Goal: Task Accomplishment & Management: Use online tool/utility

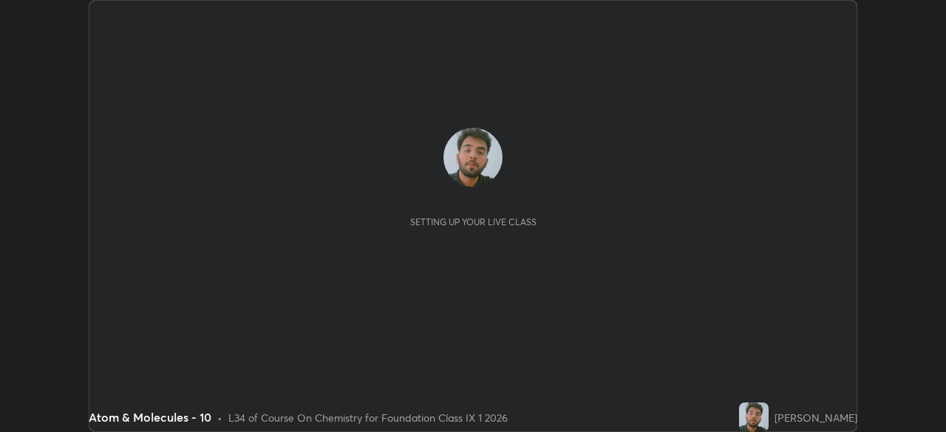
scroll to position [432, 945]
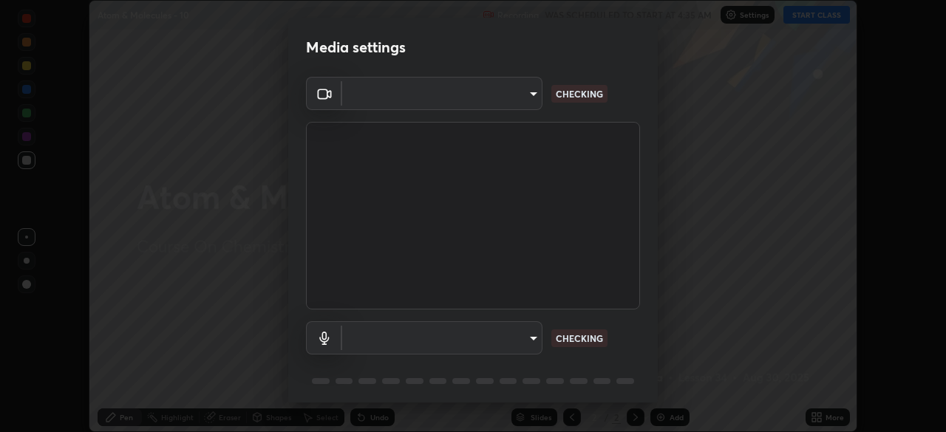
type input "8b25c008dc65e002d7ff7c75af3eca2758b959ceb282faffd64030ff43a116c5"
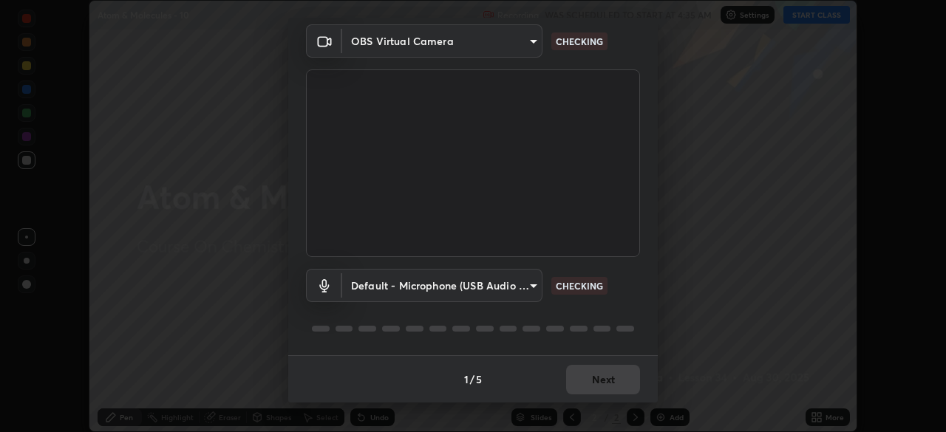
click at [524, 293] on body "Erase all Atom & Molecules - 10 Recording WAS SCHEDULED TO START AT 4:35 AM Set…" at bounding box center [473, 216] width 946 height 432
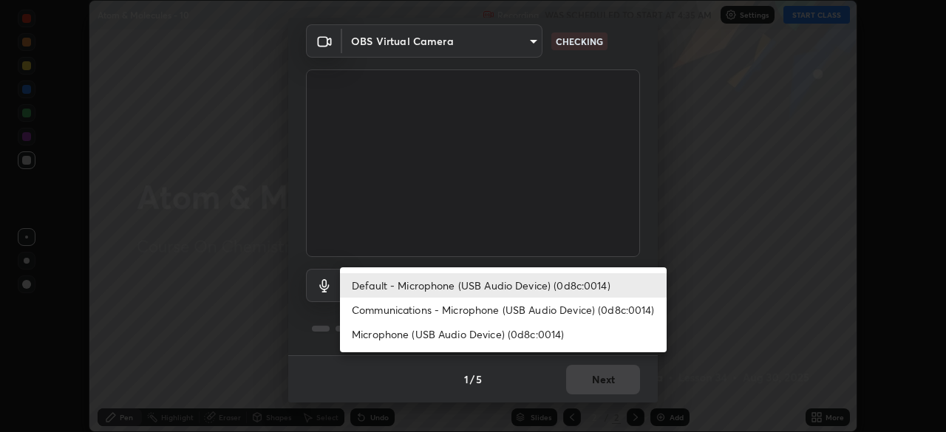
click at [534, 307] on li "Communications - Microphone (USB Audio Device) (0d8c:0014)" at bounding box center [503, 310] width 327 height 24
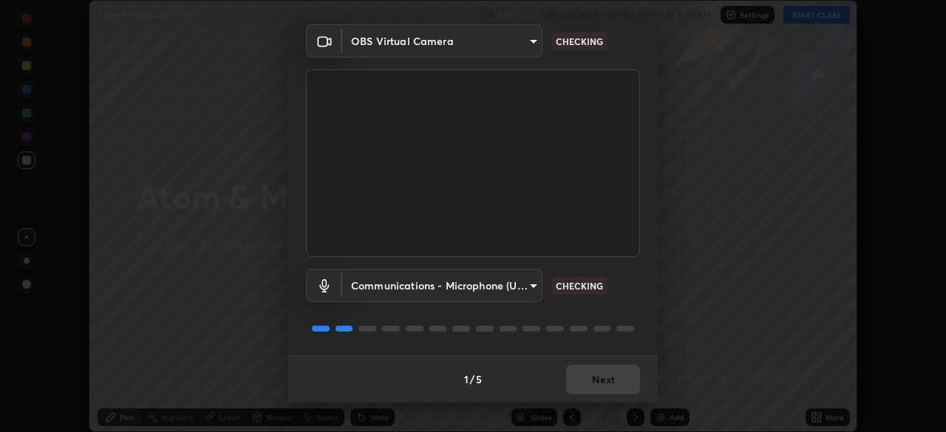
click at [514, 283] on body "Erase all Atom & Molecules - 10 Recording WAS SCHEDULED TO START AT 4:35 AM Set…" at bounding box center [473, 216] width 946 height 432
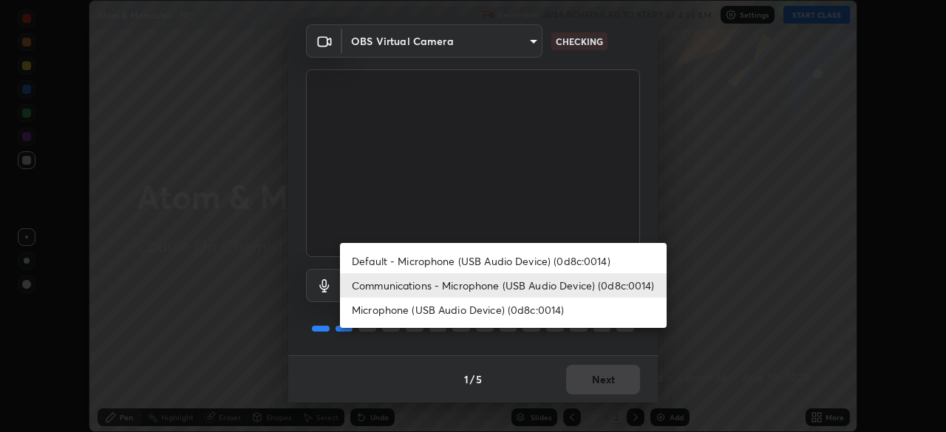
click at [509, 260] on li "Default - Microphone (USB Audio Device) (0d8c:0014)" at bounding box center [503, 261] width 327 height 24
type input "default"
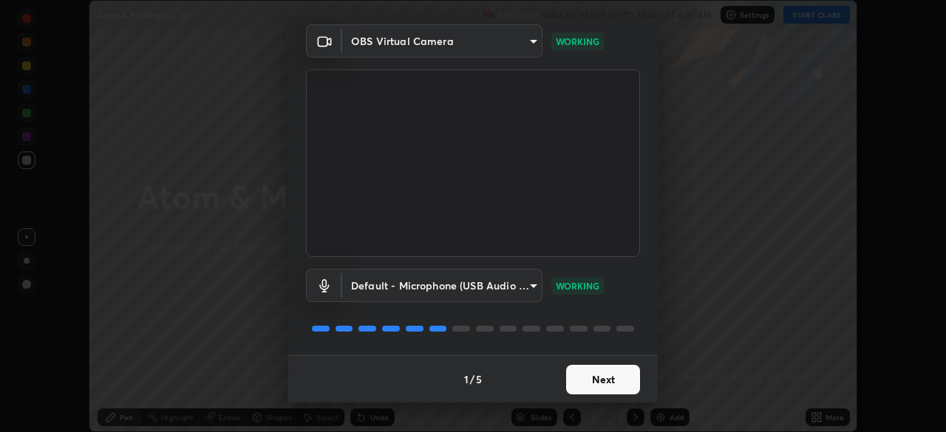
click at [622, 384] on button "Next" at bounding box center [603, 380] width 74 height 30
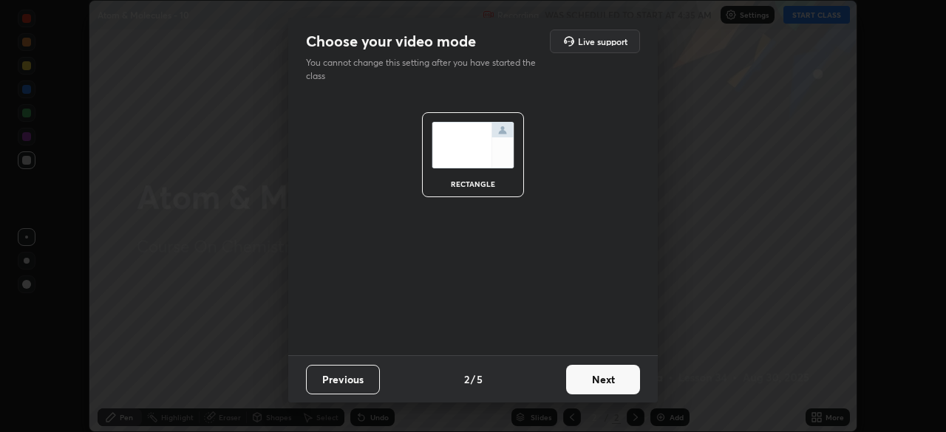
click at [615, 376] on button "Next" at bounding box center [603, 380] width 74 height 30
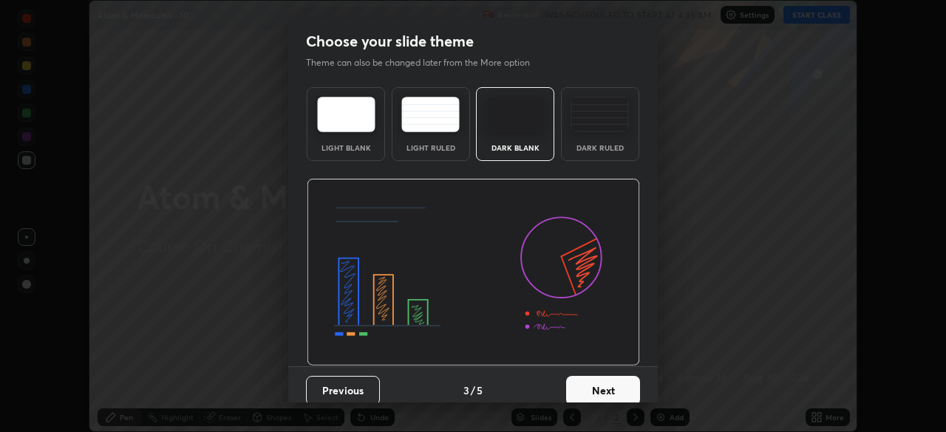
scroll to position [11, 0]
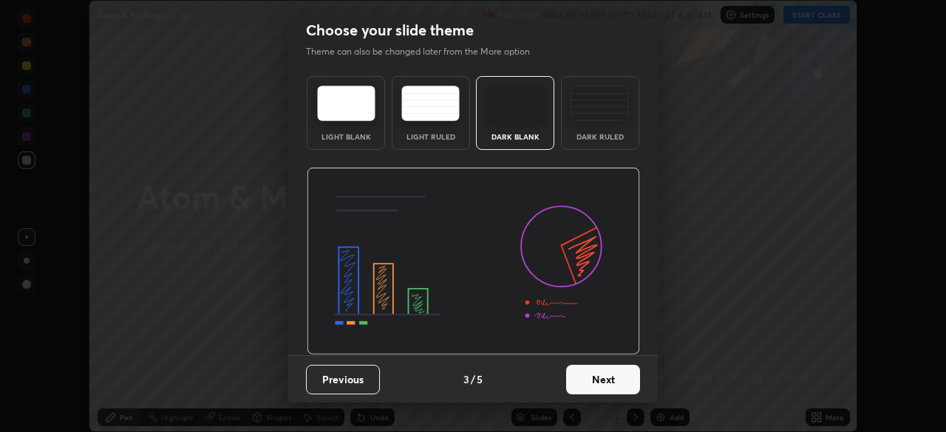
click at [619, 381] on button "Next" at bounding box center [603, 380] width 74 height 30
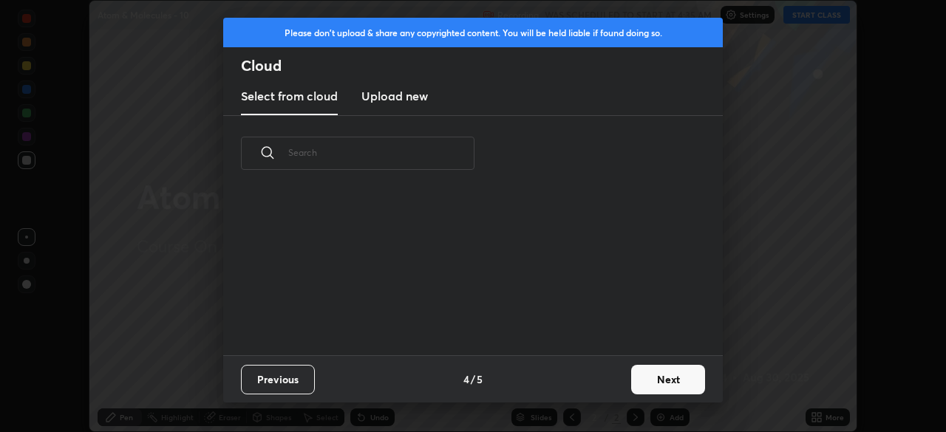
scroll to position [164, 474]
click at [663, 369] on button "Next" at bounding box center [668, 380] width 74 height 30
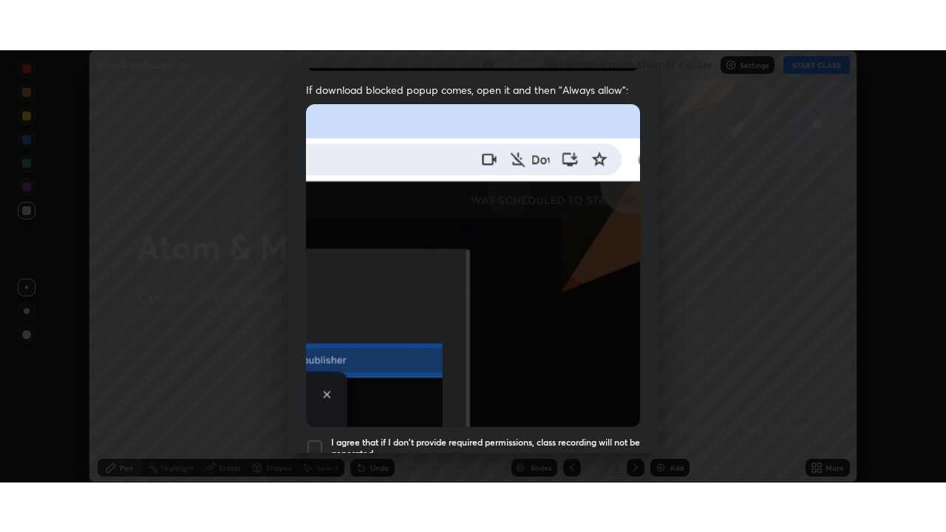
scroll to position [354, 0]
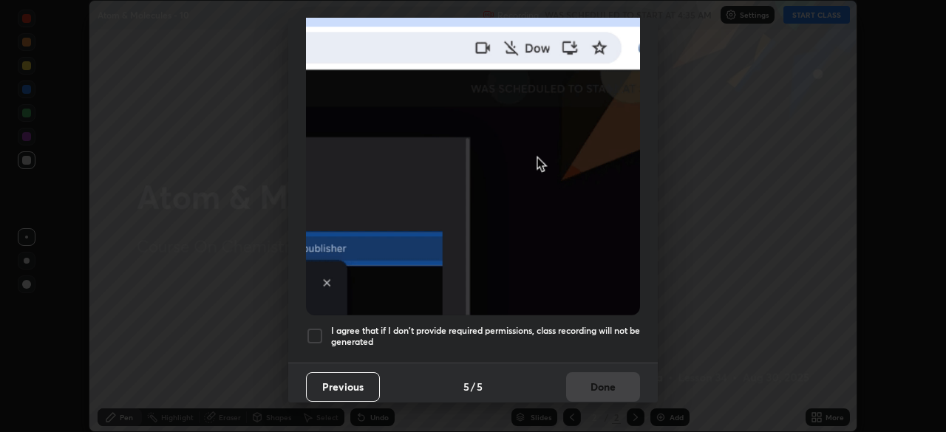
click at [322, 334] on div at bounding box center [315, 336] width 18 height 18
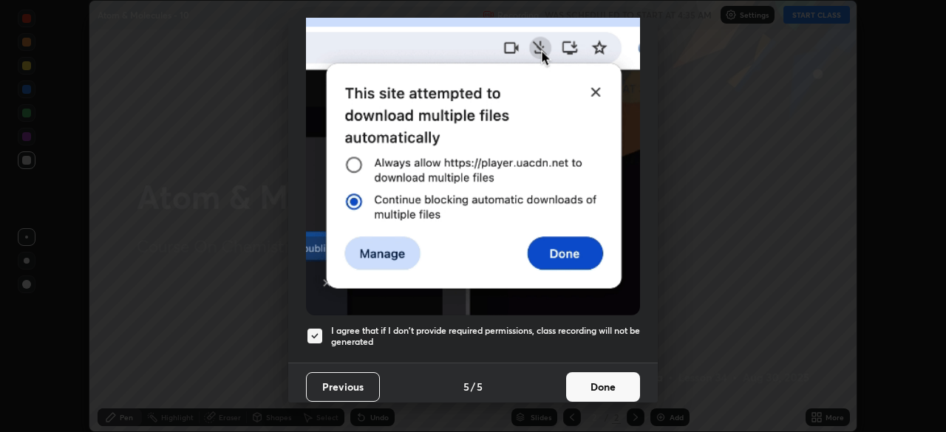
click at [600, 381] on button "Done" at bounding box center [603, 387] width 74 height 30
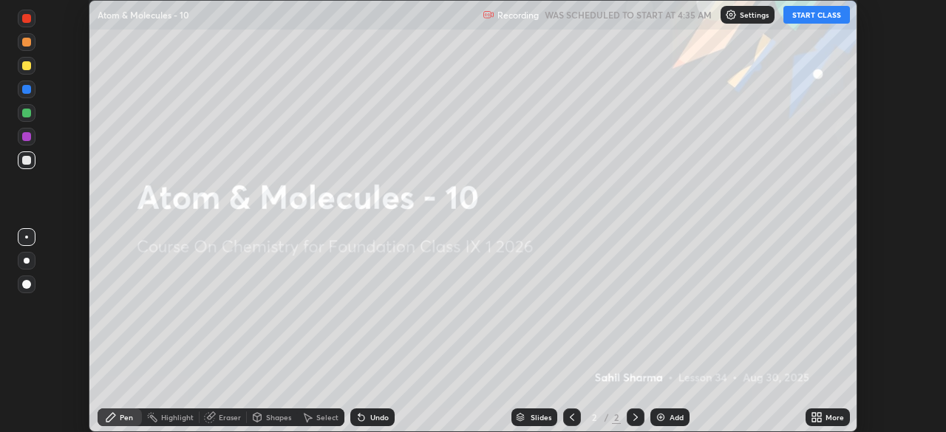
click at [823, 418] on div "More" at bounding box center [827, 418] width 44 height 18
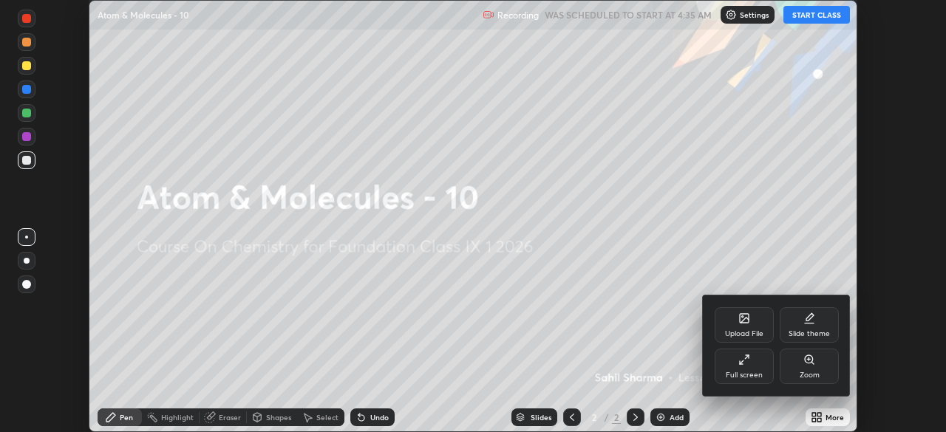
click at [753, 361] on div "Full screen" at bounding box center [744, 366] width 59 height 35
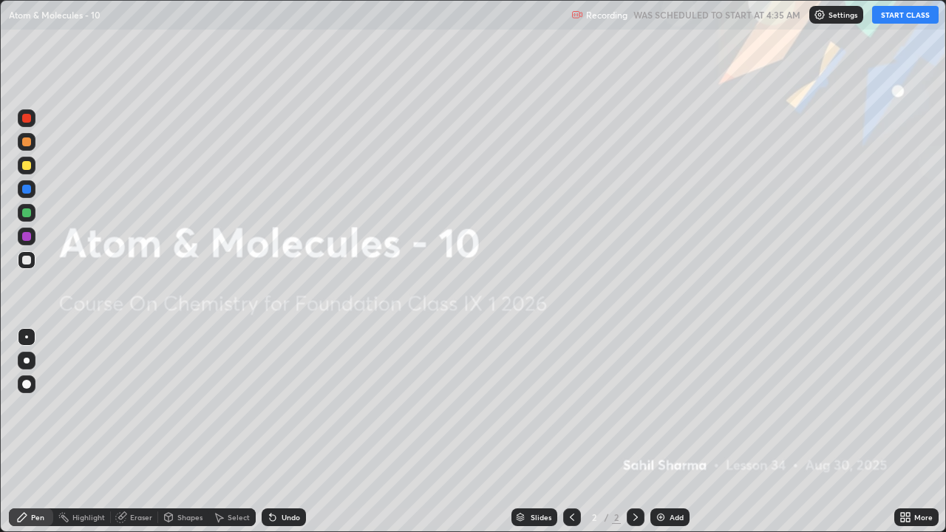
scroll to position [532, 946]
click at [675, 432] on div "Add" at bounding box center [677, 517] width 14 height 7
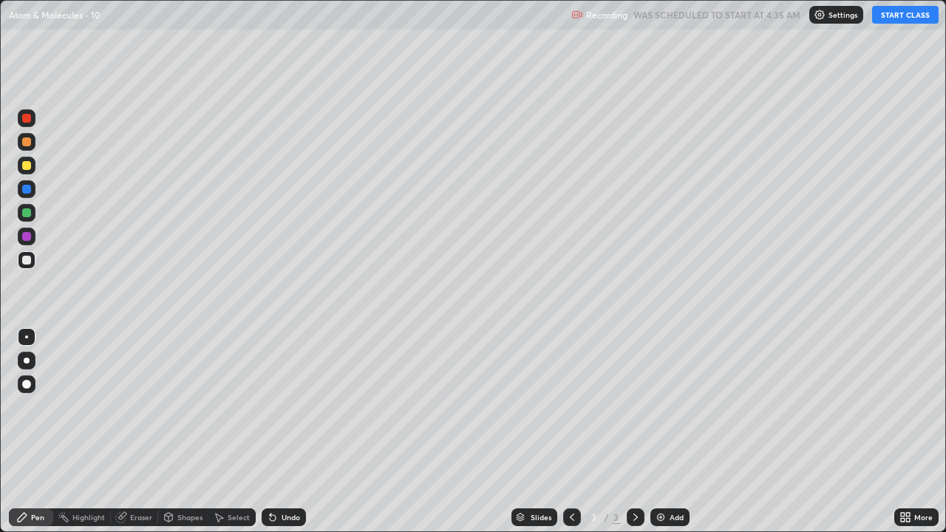
click at [27, 385] on div at bounding box center [26, 384] width 9 height 9
click at [27, 166] on div at bounding box center [26, 165] width 9 height 9
click at [902, 14] on button "START CLASS" at bounding box center [905, 15] width 67 height 18
click at [29, 264] on div at bounding box center [26, 260] width 9 height 9
click at [28, 256] on div at bounding box center [26, 260] width 9 height 9
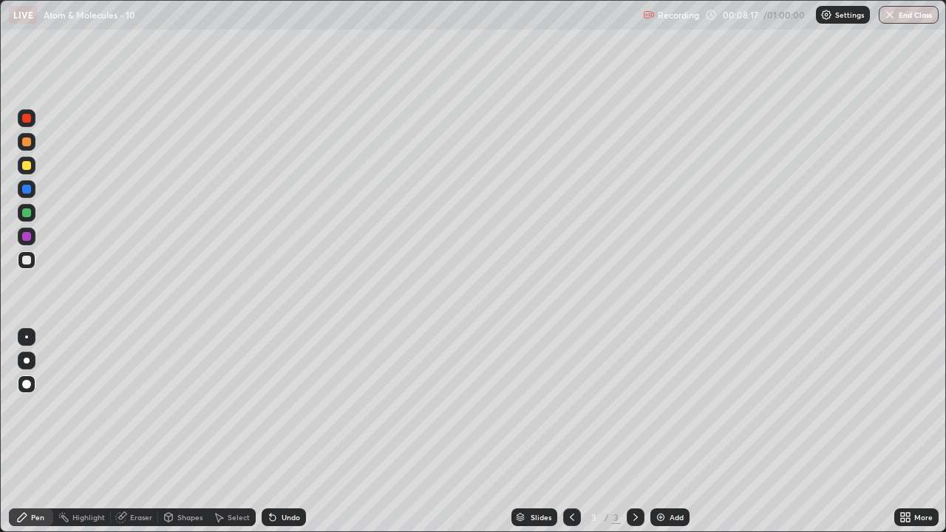
click at [30, 256] on div at bounding box center [26, 260] width 9 height 9
click at [26, 216] on div at bounding box center [26, 212] width 9 height 9
click at [672, 432] on div "Add" at bounding box center [669, 517] width 39 height 18
click at [672, 432] on div "Add" at bounding box center [677, 517] width 14 height 7
click at [27, 260] on div at bounding box center [26, 260] width 9 height 9
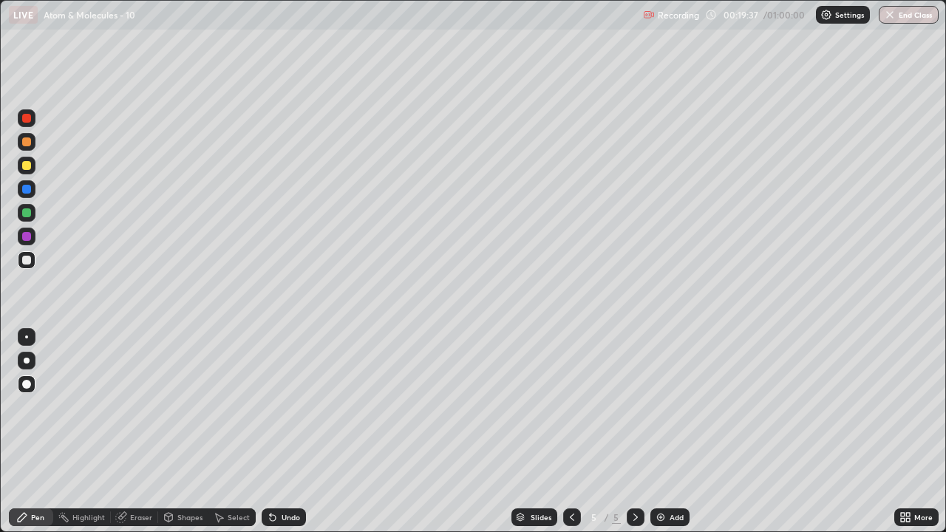
click at [27, 171] on div at bounding box center [27, 166] width 18 height 18
click at [661, 432] on img at bounding box center [661, 517] width 12 height 12
click at [30, 168] on div at bounding box center [26, 165] width 9 height 9
click at [22, 259] on div at bounding box center [26, 260] width 9 height 9
click at [278, 432] on div "Undo" at bounding box center [284, 517] width 44 height 18
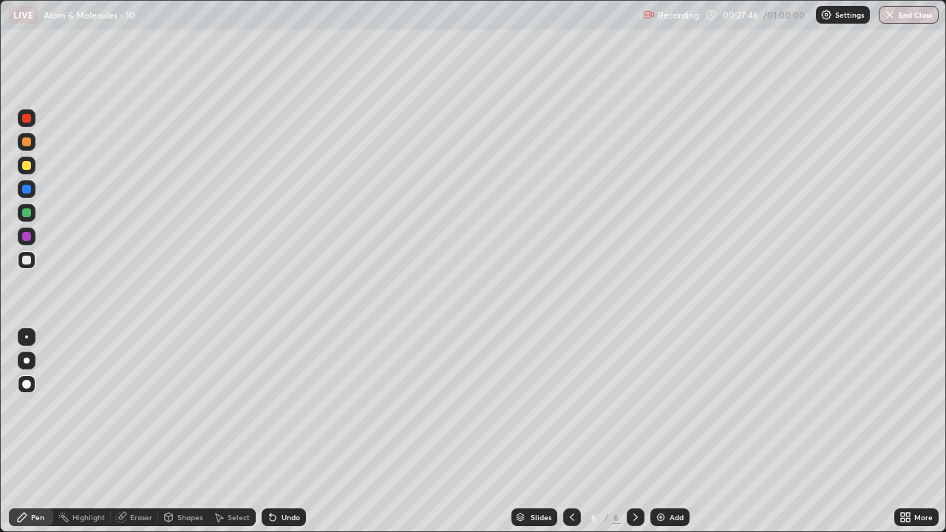
click at [675, 432] on div "Add" at bounding box center [677, 517] width 14 height 7
click at [30, 172] on div at bounding box center [27, 166] width 18 height 18
click at [667, 432] on div "Add" at bounding box center [669, 517] width 39 height 18
click at [25, 262] on div at bounding box center [26, 260] width 9 height 9
click at [27, 188] on div at bounding box center [26, 189] width 9 height 9
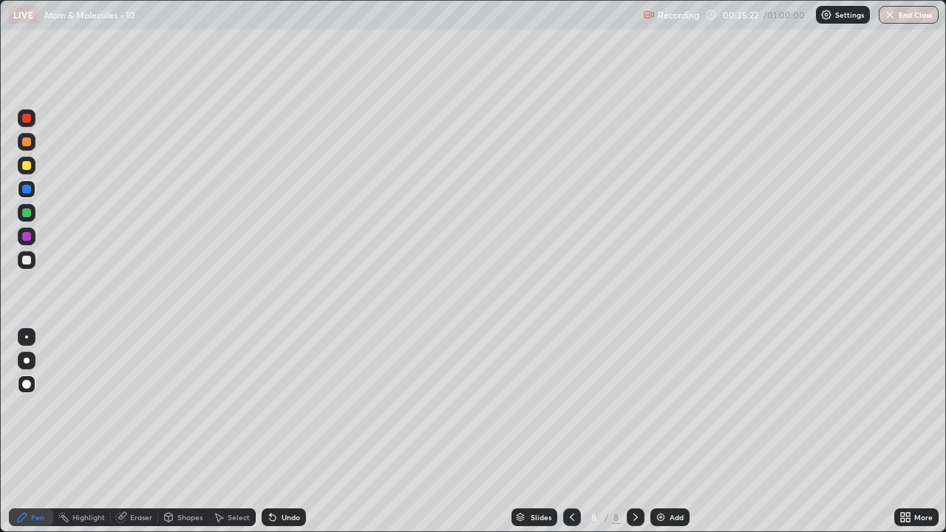
click at [27, 214] on div at bounding box center [26, 212] width 9 height 9
click at [675, 432] on div "Add" at bounding box center [677, 517] width 14 height 7
click at [30, 169] on div at bounding box center [27, 166] width 18 height 18
click at [133, 432] on div "Eraser" at bounding box center [141, 517] width 22 height 7
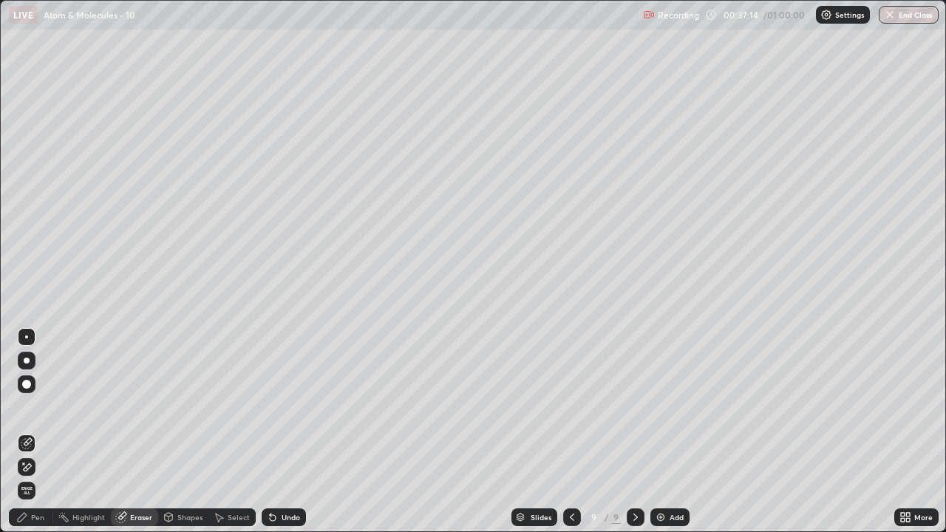
click at [38, 432] on div "Pen" at bounding box center [37, 517] width 13 height 7
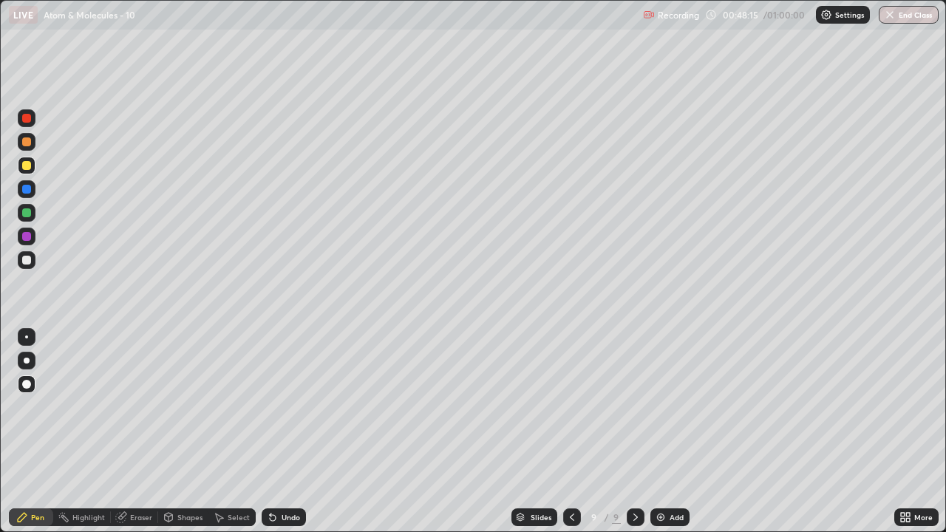
click at [684, 432] on div "Add" at bounding box center [669, 517] width 39 height 18
click at [904, 16] on button "End Class" at bounding box center [909, 15] width 60 height 18
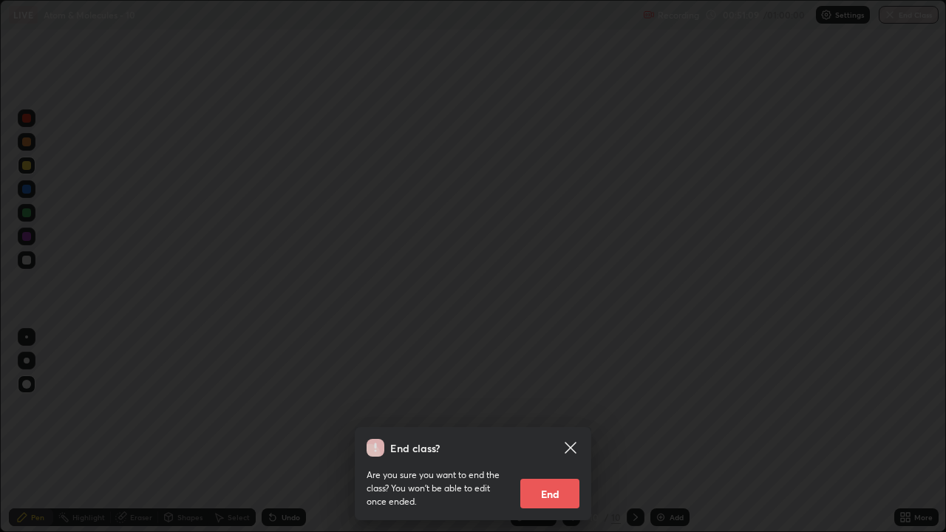
click at [560, 432] on button "End" at bounding box center [549, 494] width 59 height 30
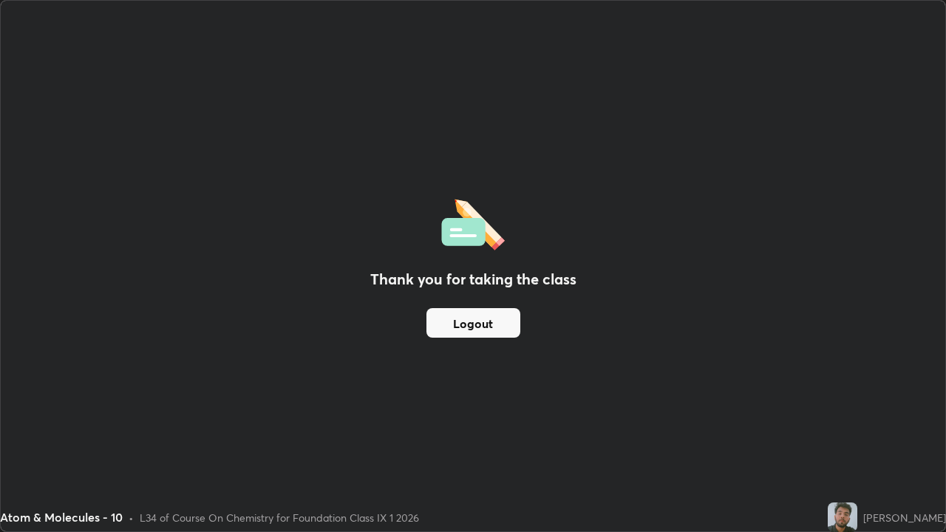
click at [474, 319] on button "Logout" at bounding box center [473, 323] width 94 height 30
